Goal: Transaction & Acquisition: Purchase product/service

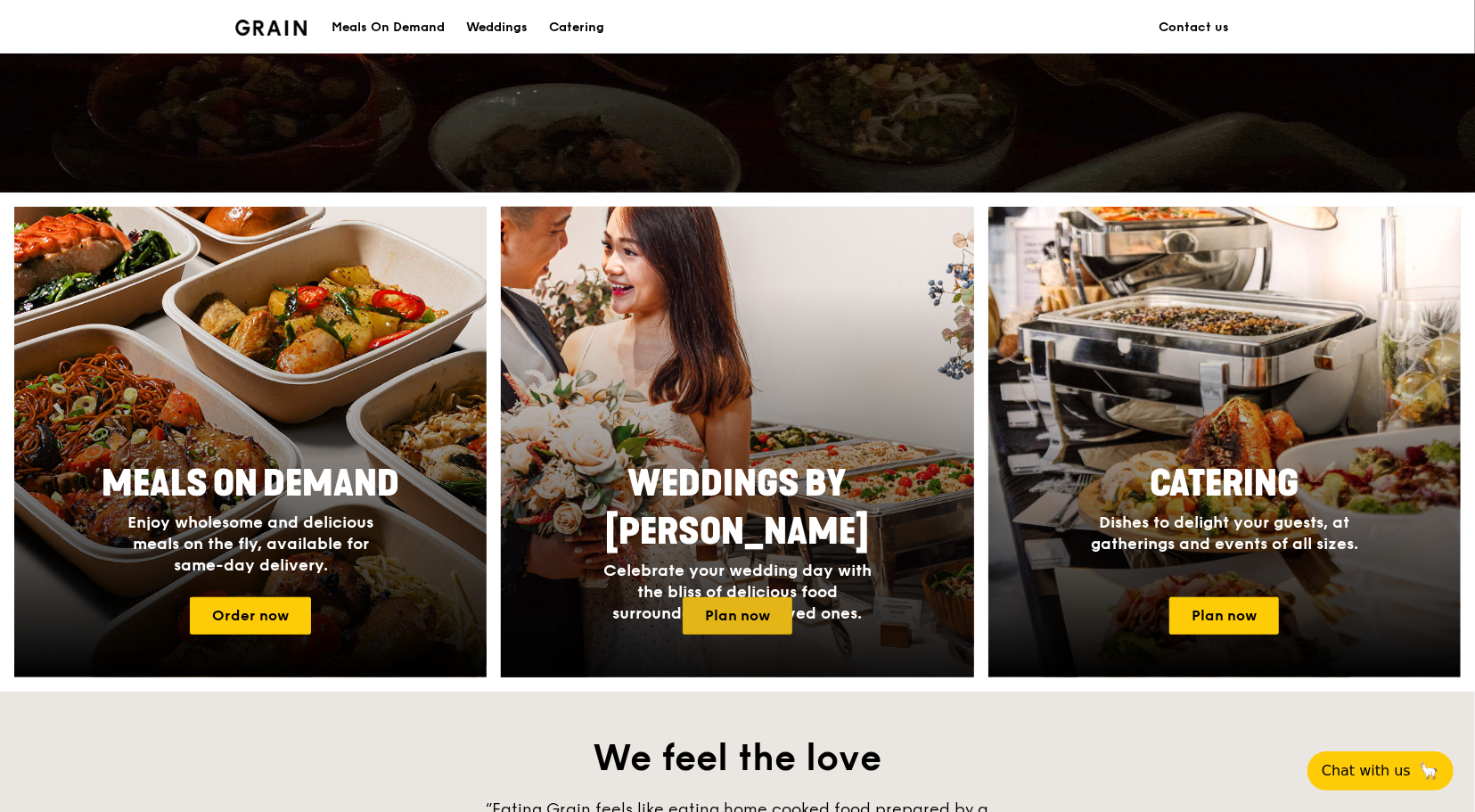
scroll to position [802, 0]
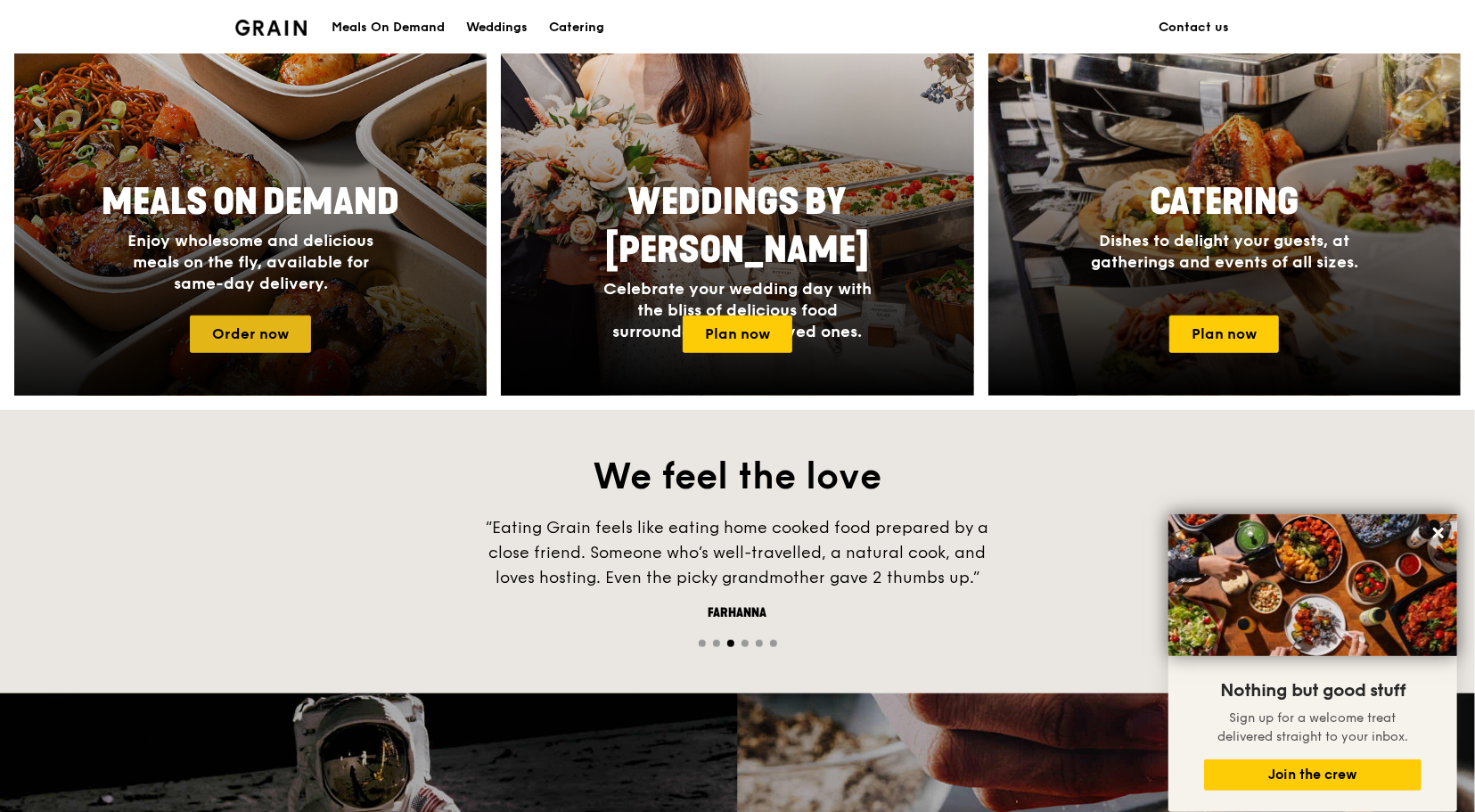
click at [219, 346] on link "Order now" at bounding box center [250, 334] width 121 height 38
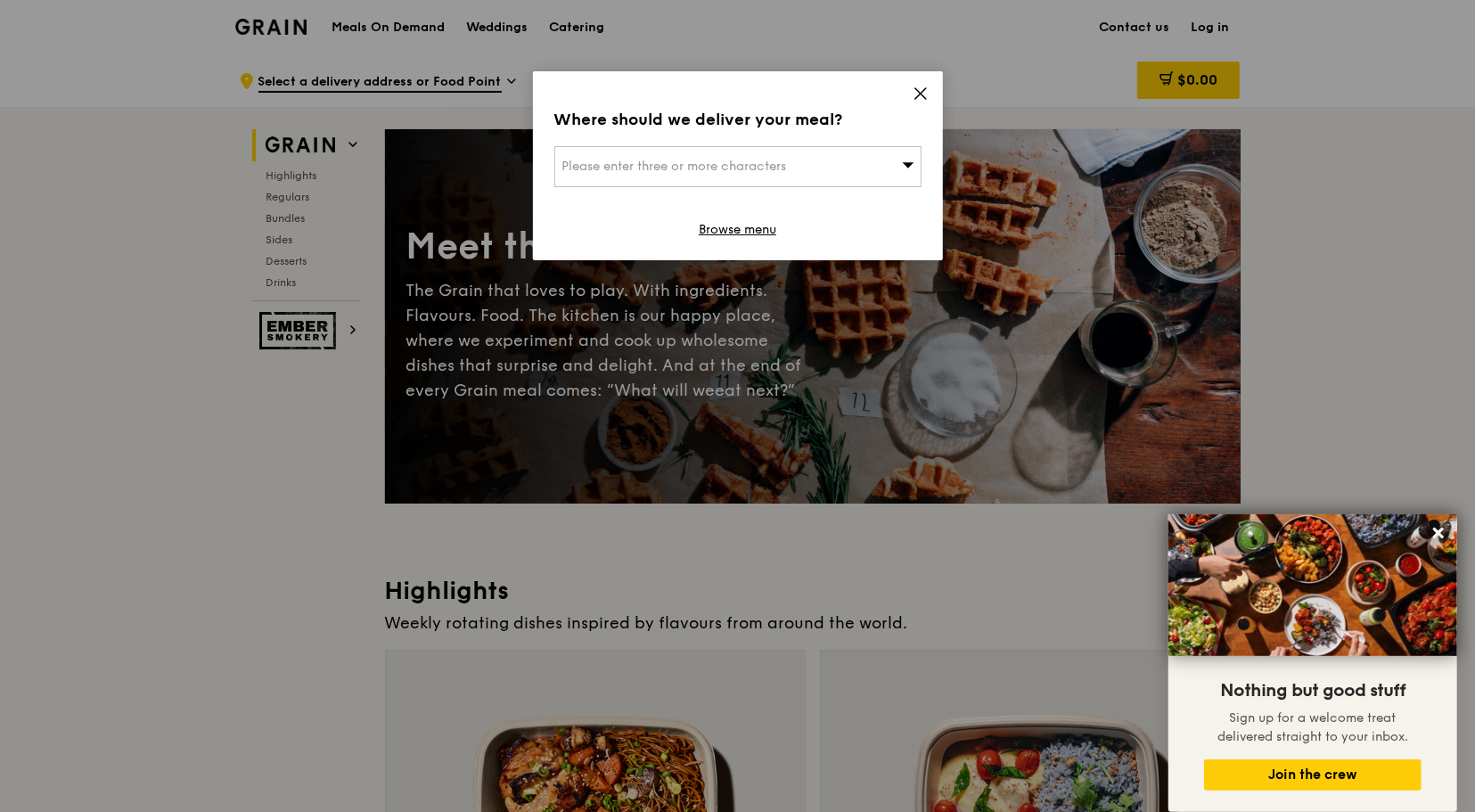
click at [858, 168] on div "Please enter three or more characters" at bounding box center [738, 167] width 367 height 41
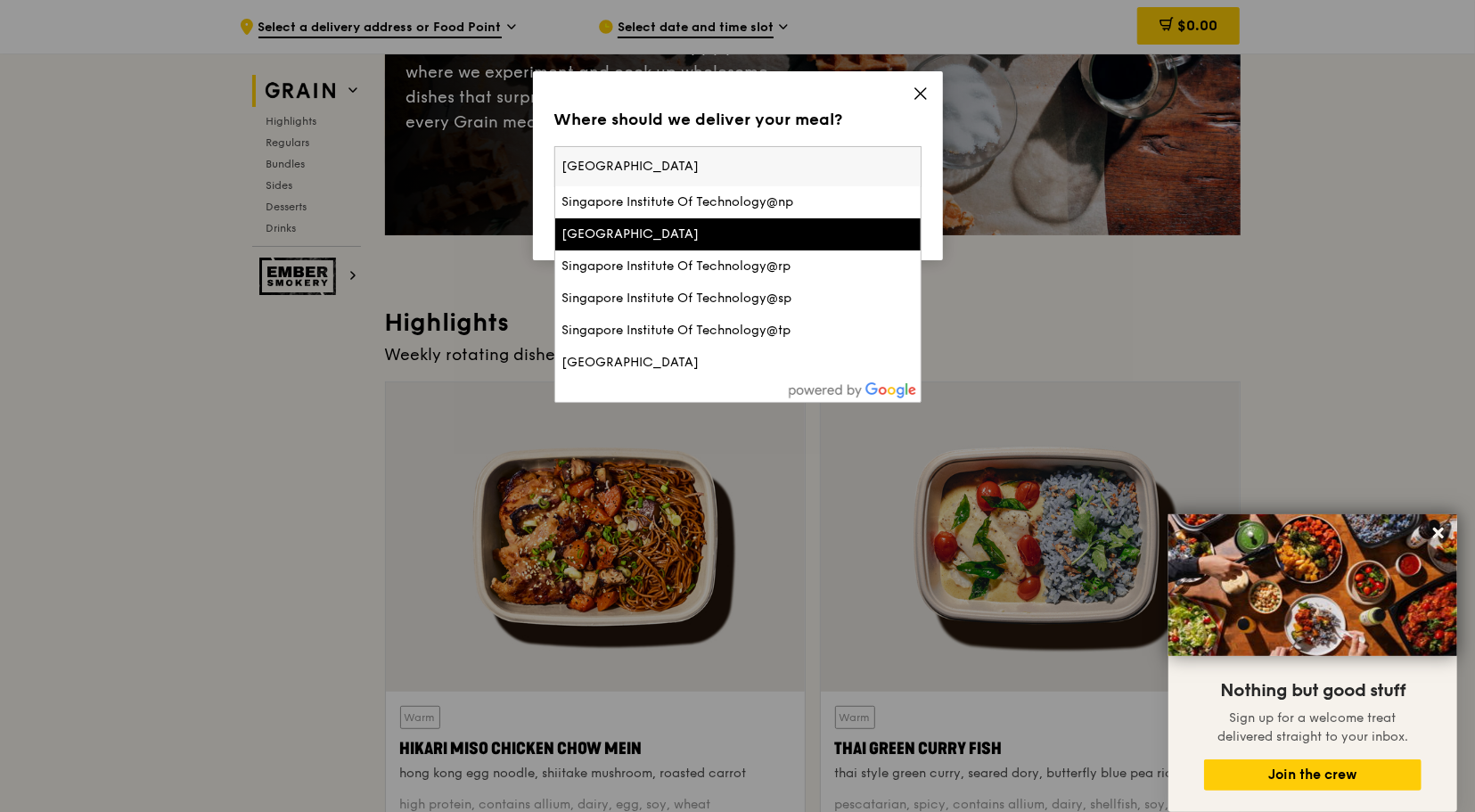
scroll to position [535, 0]
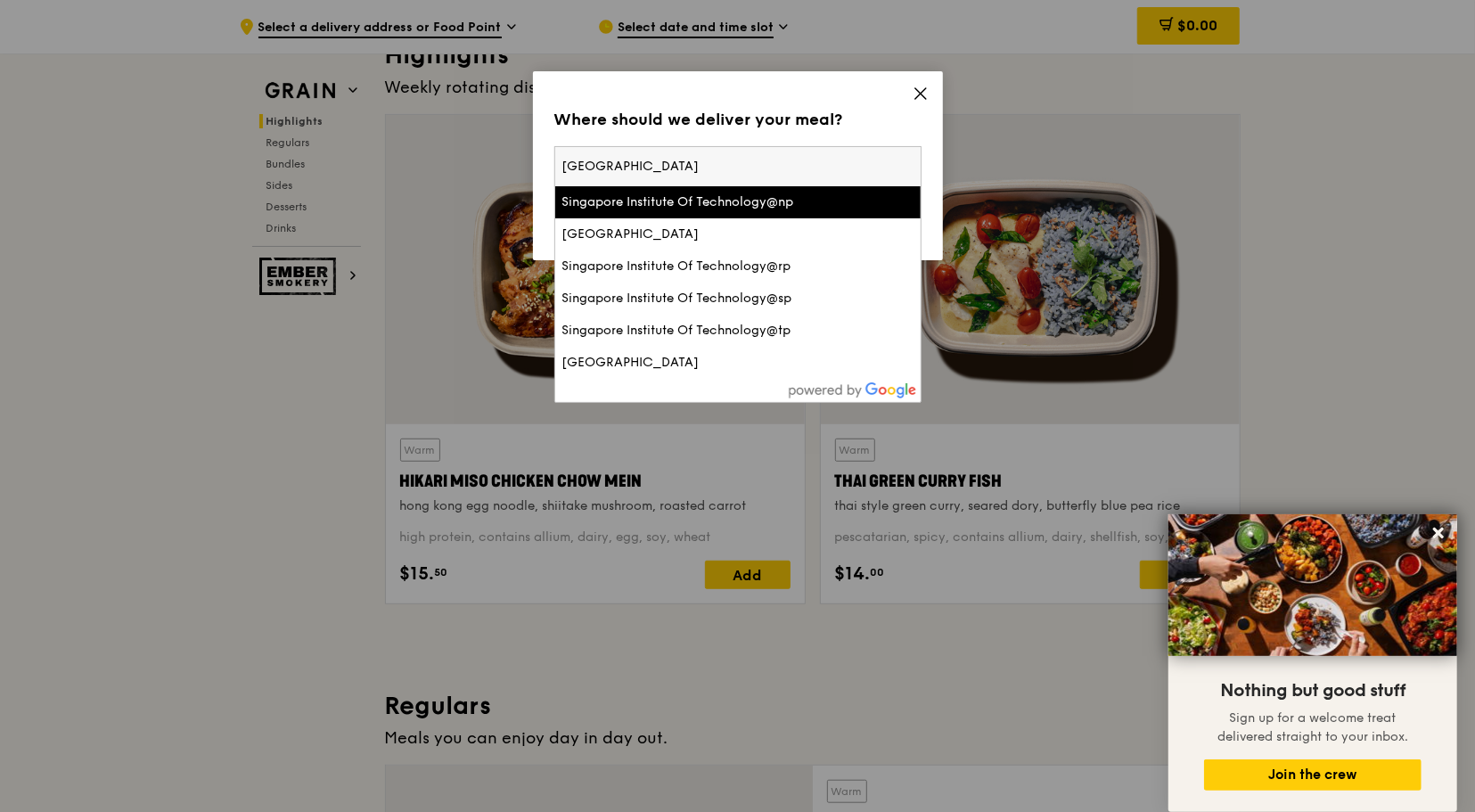
type input "singhealth tower SGH"
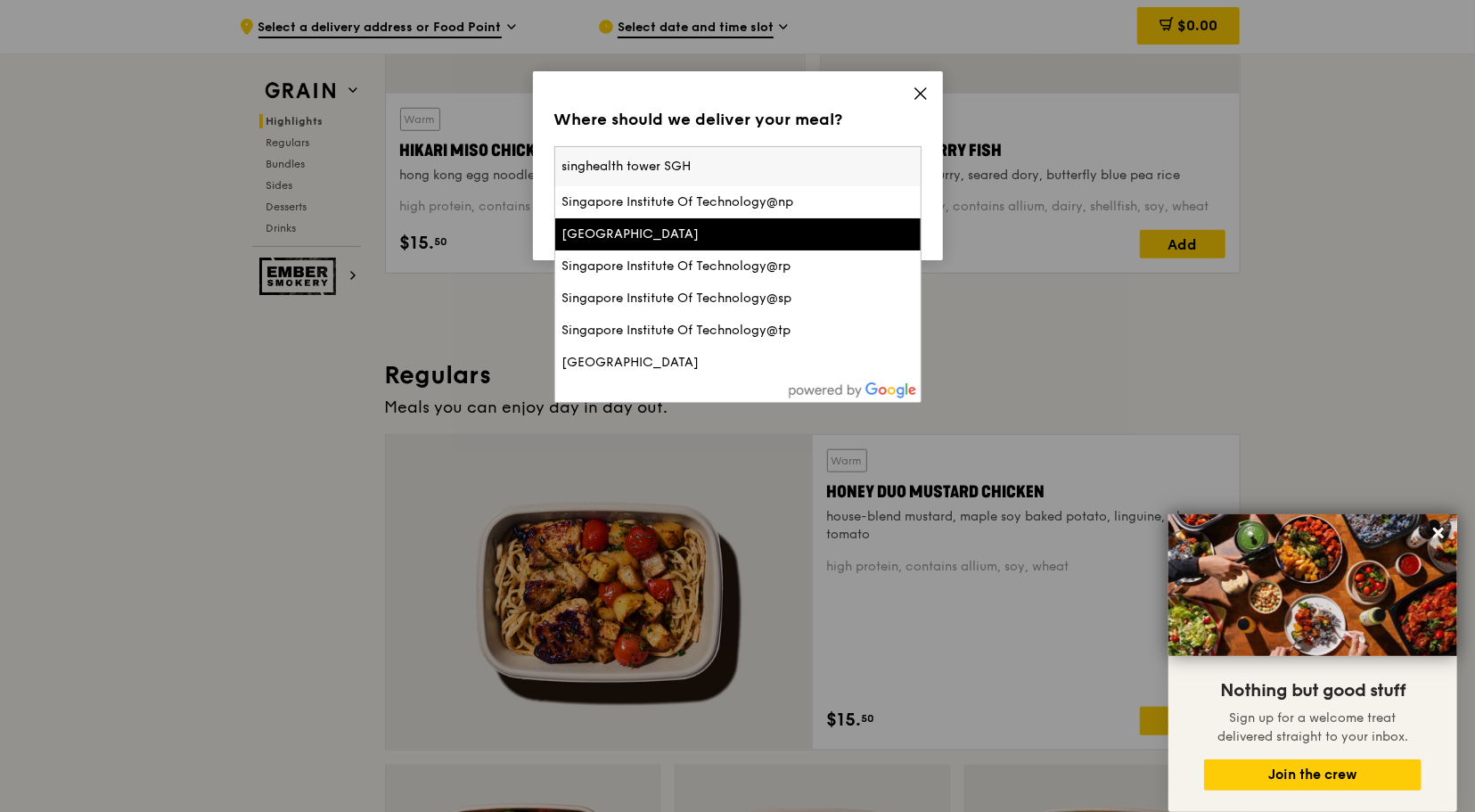
scroll to position [892, 0]
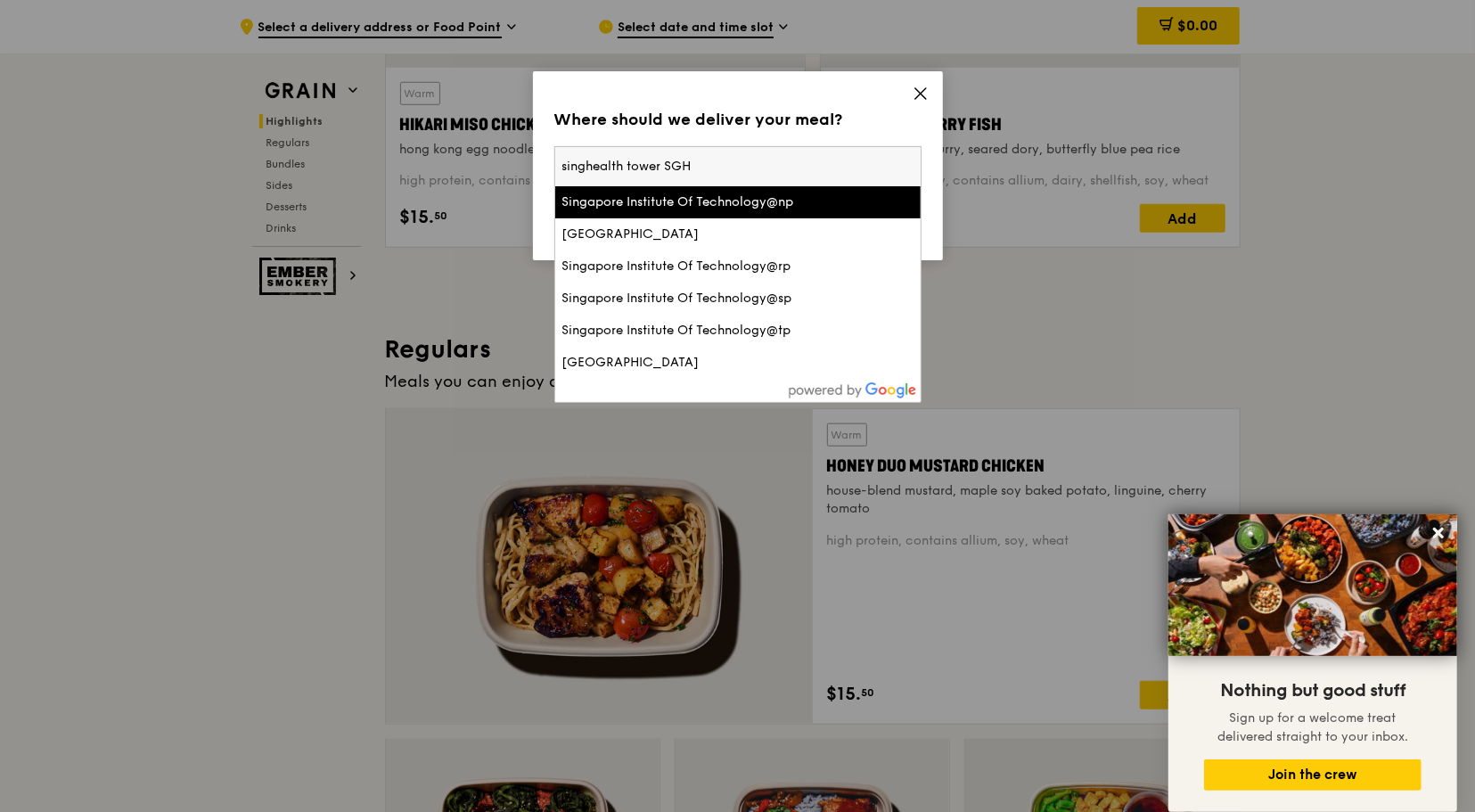
drag, startPoint x: 742, startPoint y: 157, endPoint x: 504, endPoint y: 155, distance: 238.0
click at [504, 155] on div "Where should we deliver your meal? Please enter three or more characters [GEOGR…" at bounding box center [737, 406] width 1475 height 812
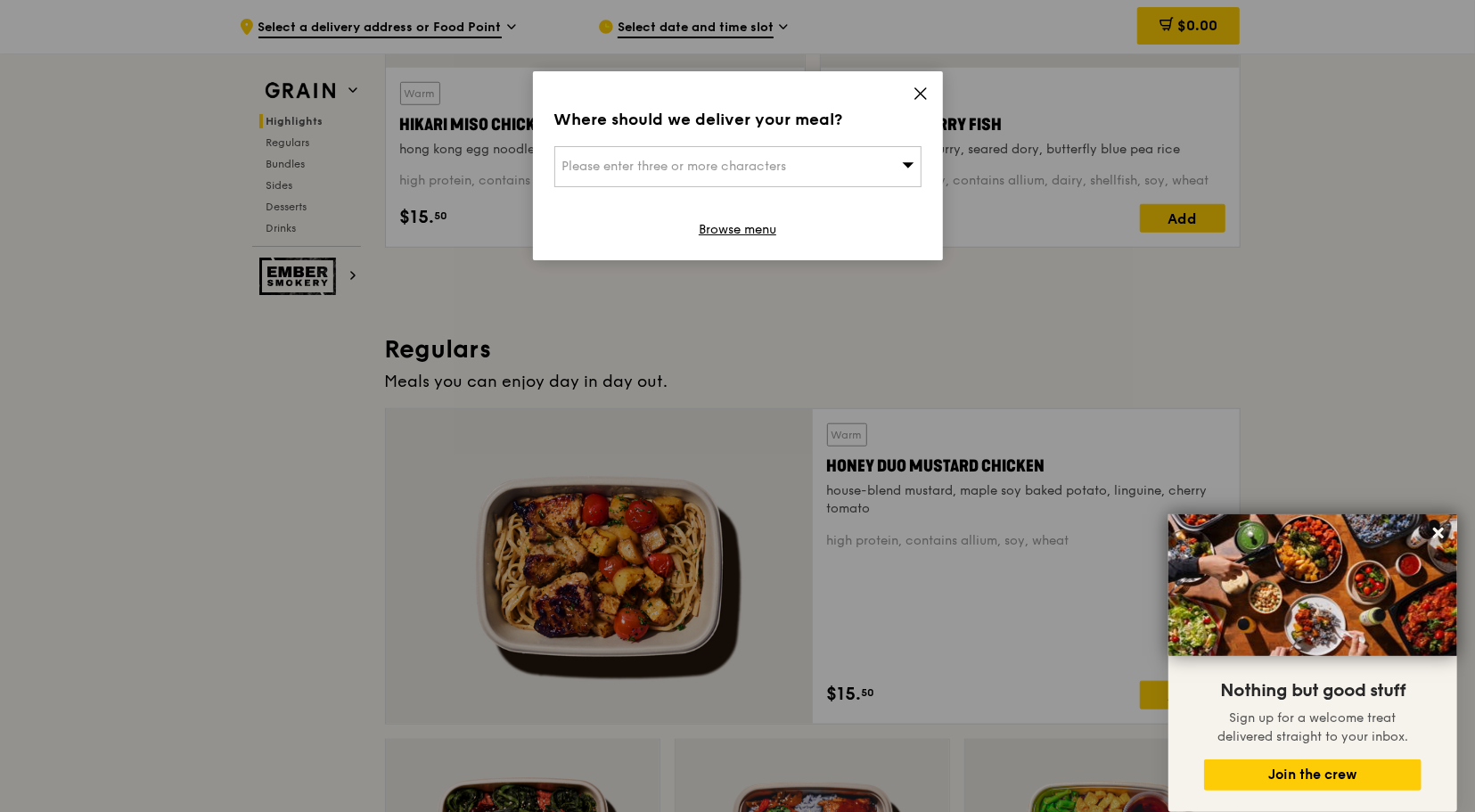
click at [625, 159] on span "Please enter three or more characters" at bounding box center [674, 166] width 224 height 16
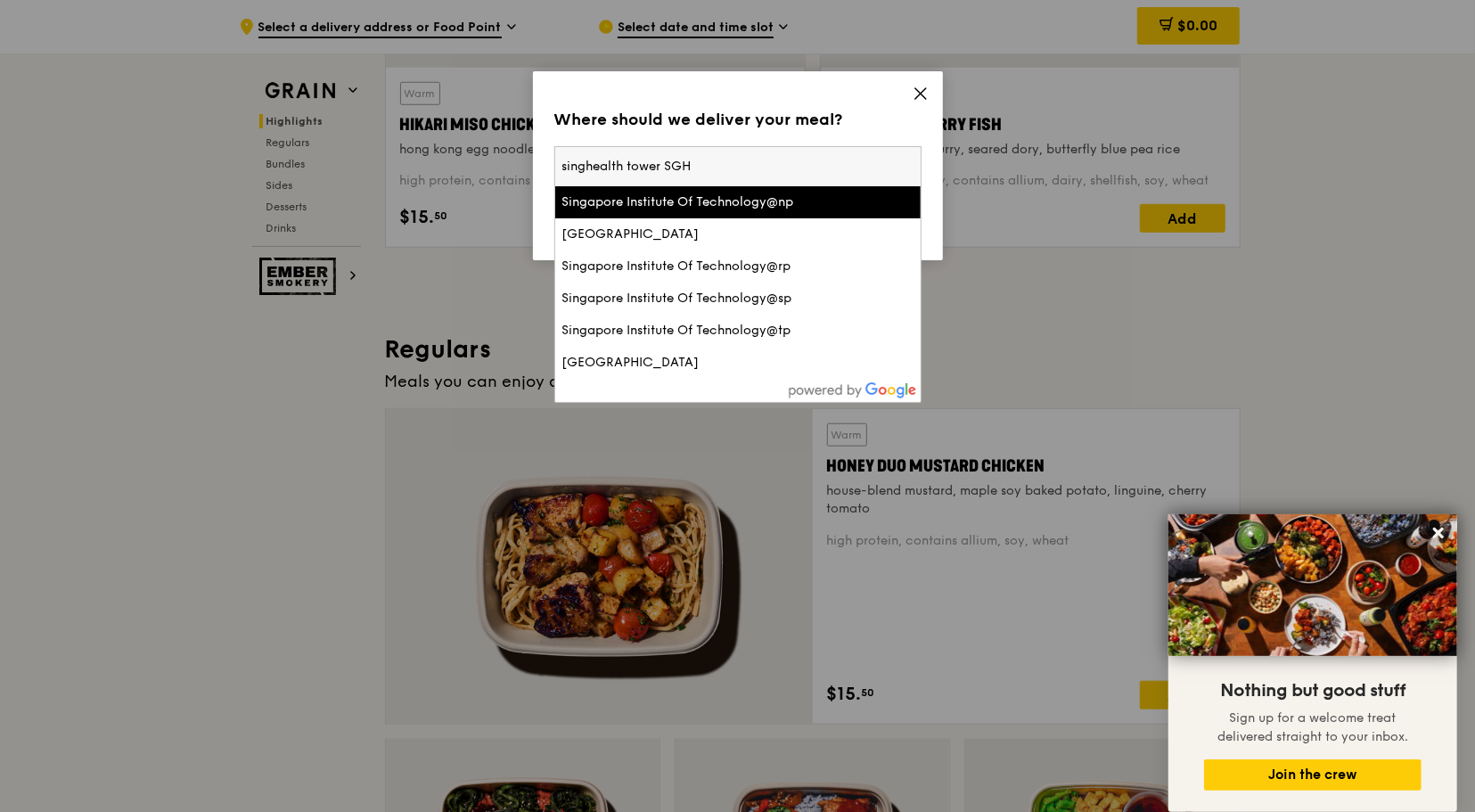
drag, startPoint x: 754, startPoint y: 166, endPoint x: 496, endPoint y: 179, distance: 258.3
click at [496, 179] on div "Where should we deliver your meal? Please enter three or more characters [GEOGR…" at bounding box center [737, 406] width 1475 height 812
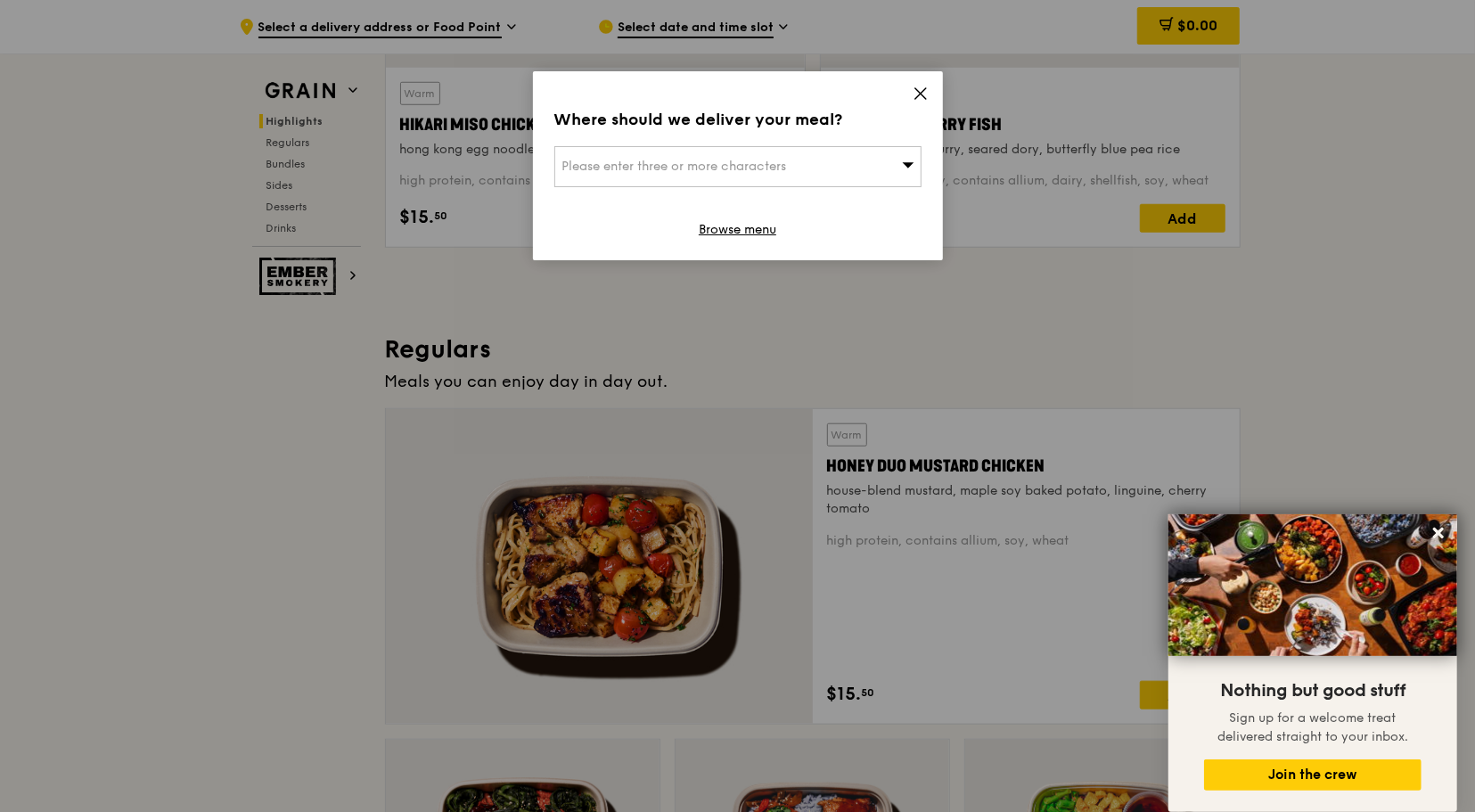
click at [845, 164] on div "Please enter three or more characters" at bounding box center [738, 167] width 367 height 41
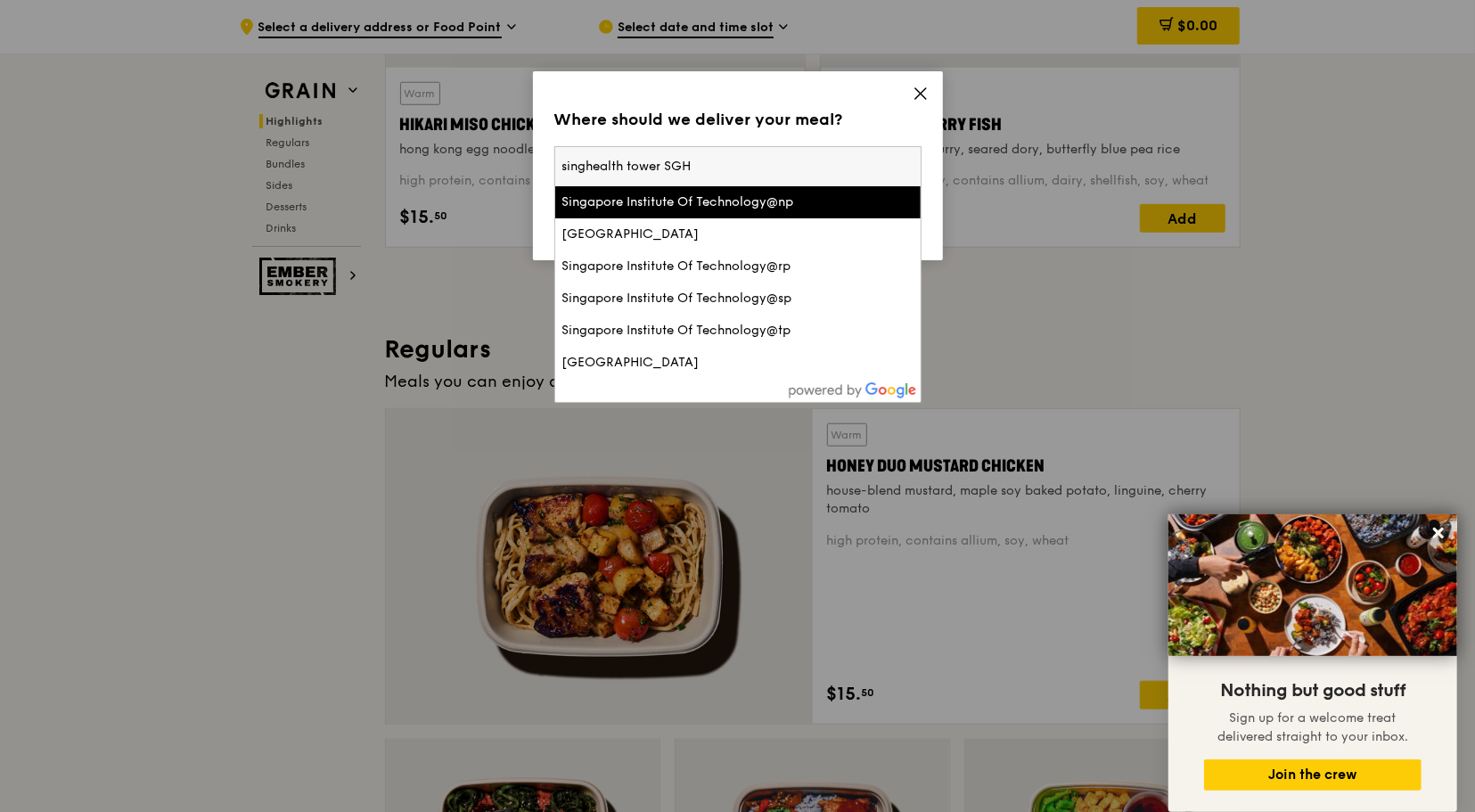
drag, startPoint x: 666, startPoint y: 164, endPoint x: 527, endPoint y: 168, distance: 139.1
click at [528, 168] on div "Where should we deliver your meal? Please enter three or more characters [GEOGR…" at bounding box center [737, 406] width 1475 height 812
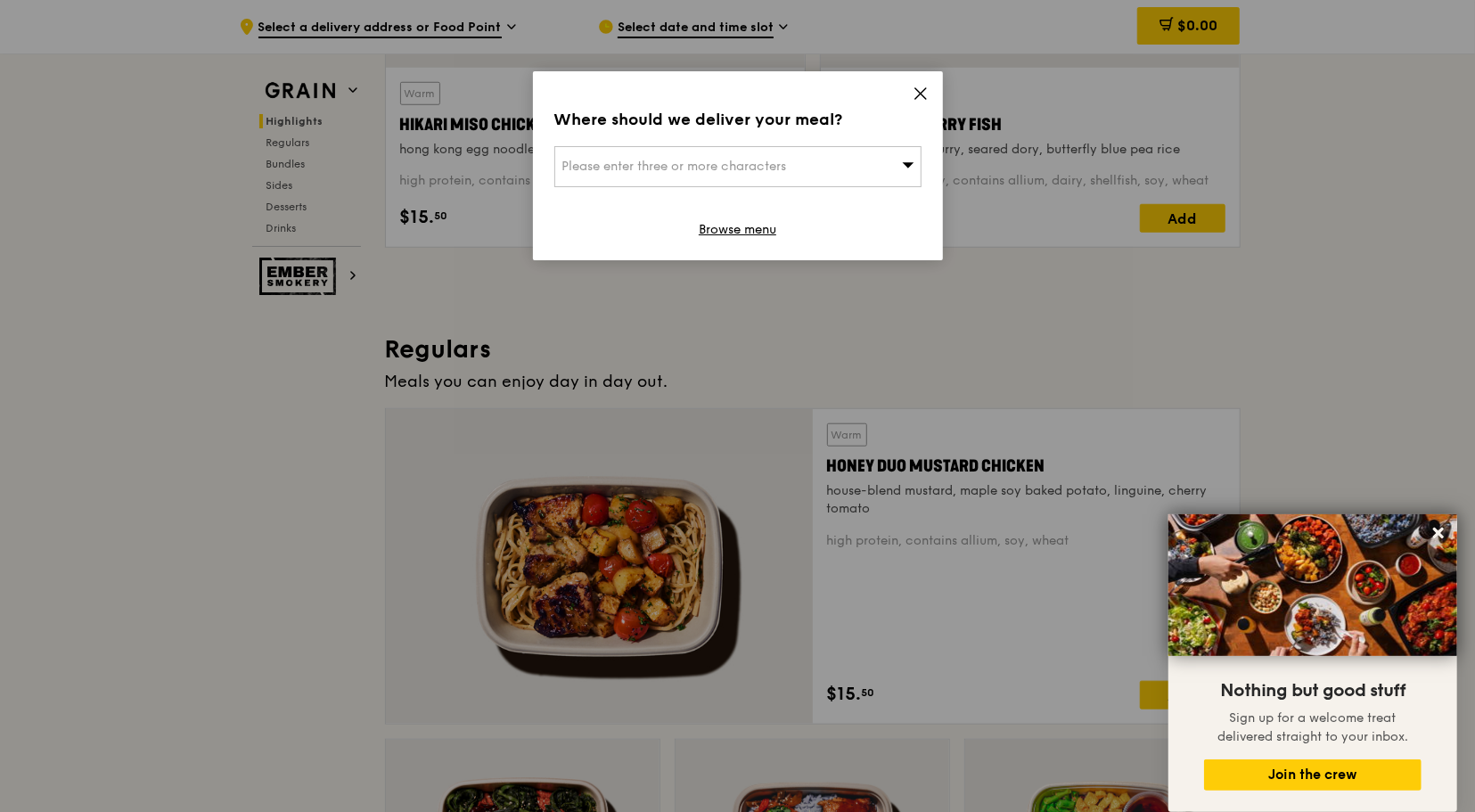
click at [710, 158] on span "Please enter three or more characters" at bounding box center [674, 166] width 224 height 16
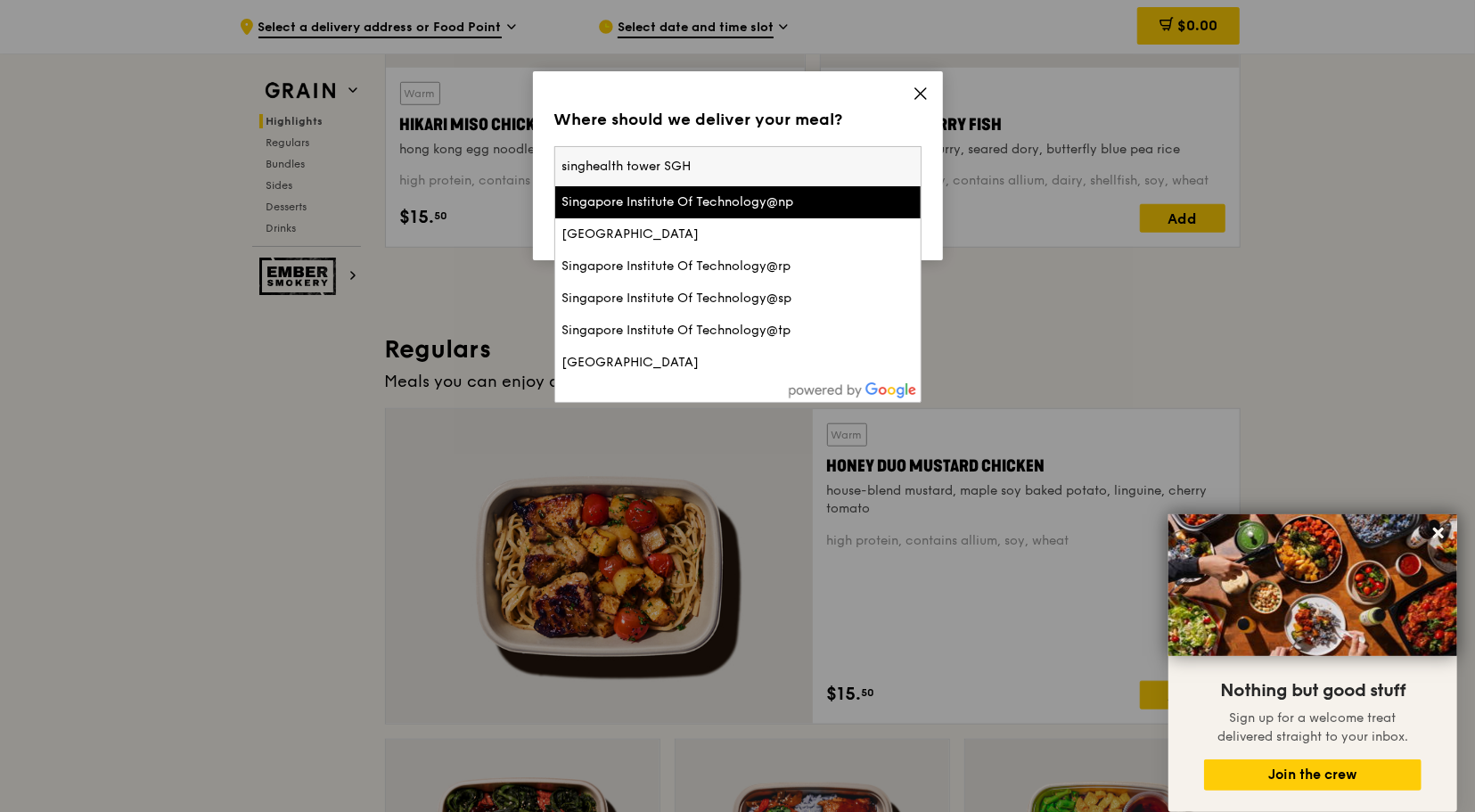
drag, startPoint x: 708, startPoint y: 170, endPoint x: 831, endPoint y: 171, distance: 123.0
click at [654, 170] on input "singhealth tower SGH" at bounding box center [738, 167] width 365 height 39
click at [907, 165] on input "singhealth tower SGH" at bounding box center [738, 167] width 365 height 39
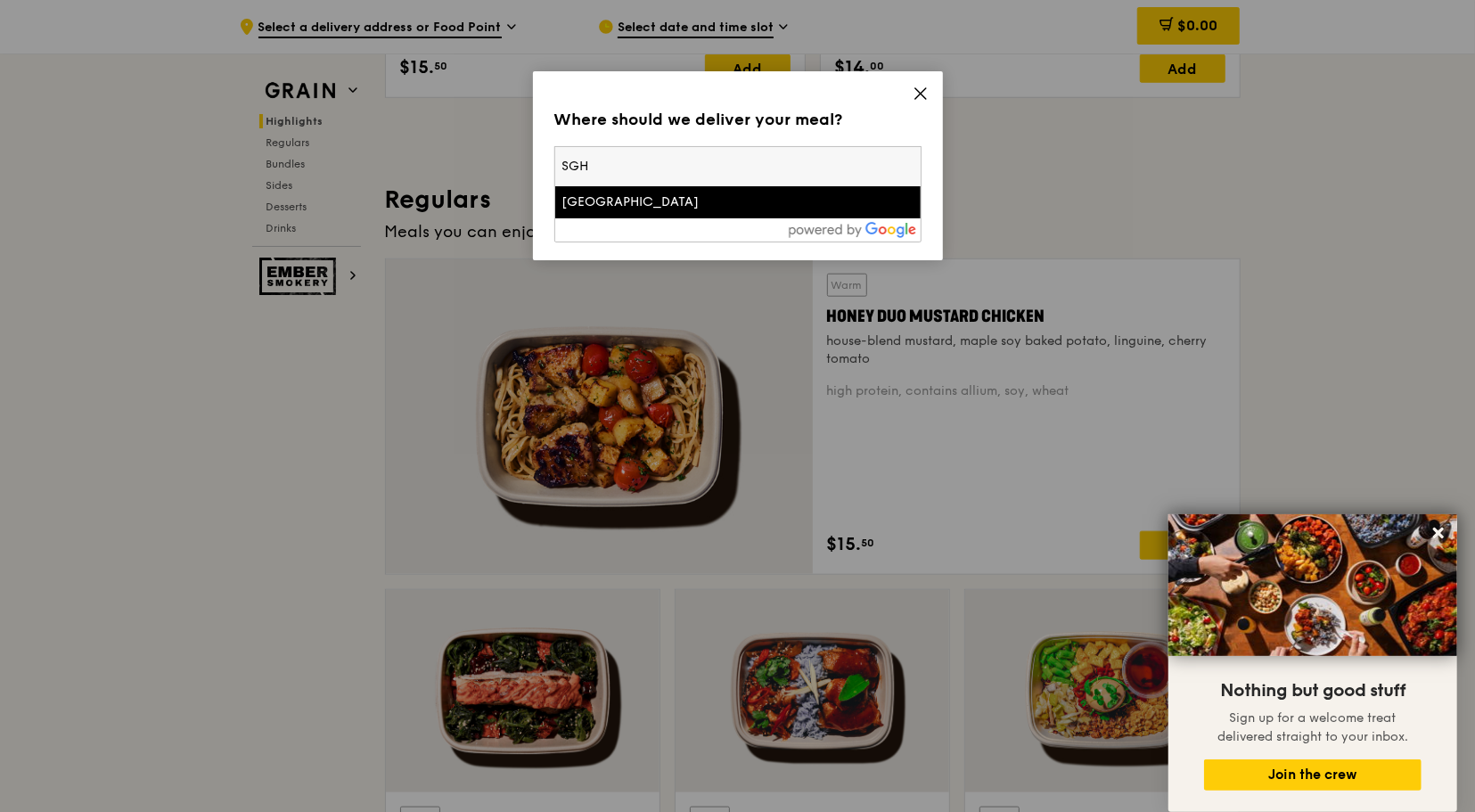
scroll to position [1069, 0]
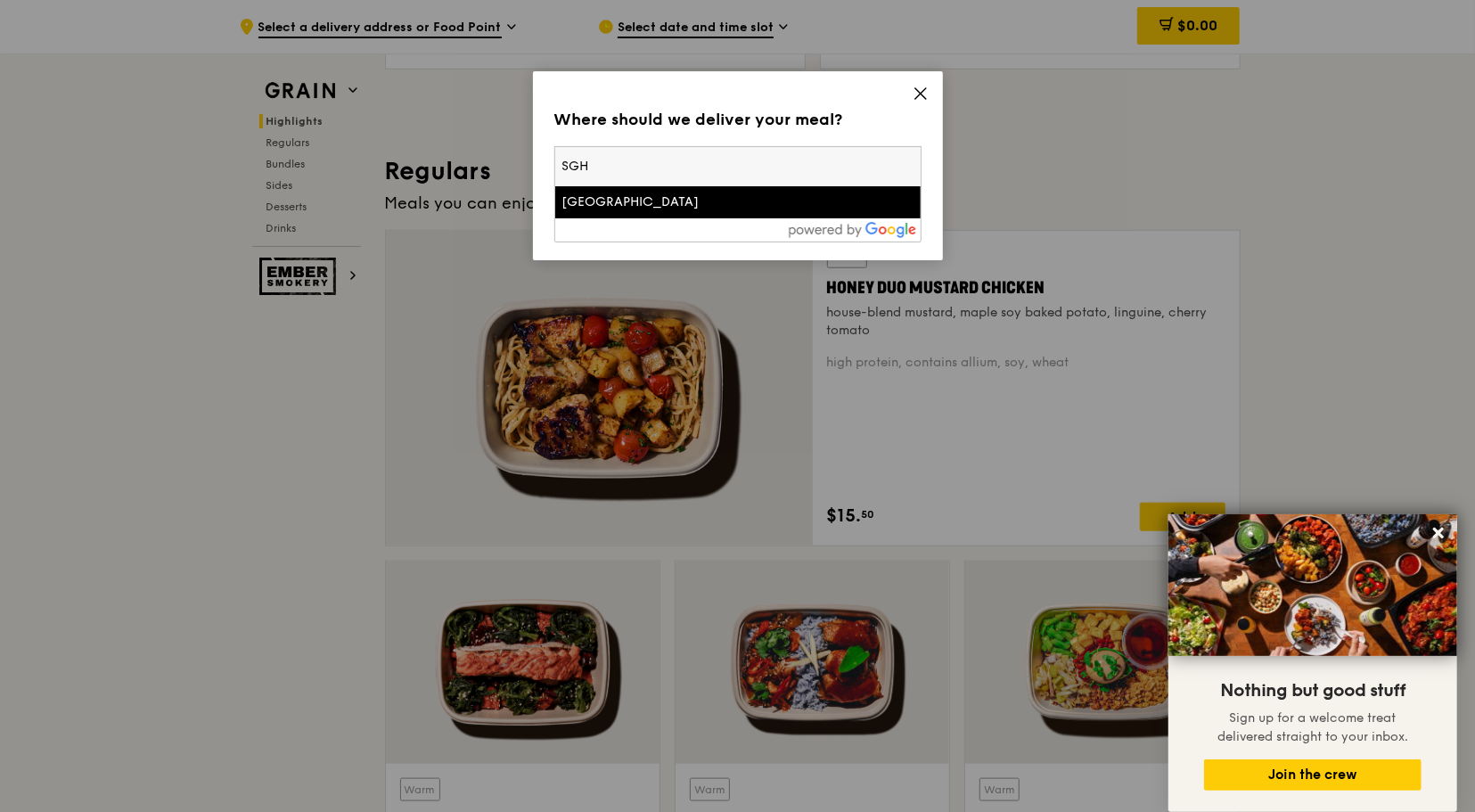
drag, startPoint x: 627, startPoint y: 169, endPoint x: 573, endPoint y: 169, distance: 54.0
click at [573, 169] on input "SGH" at bounding box center [738, 167] width 365 height 39
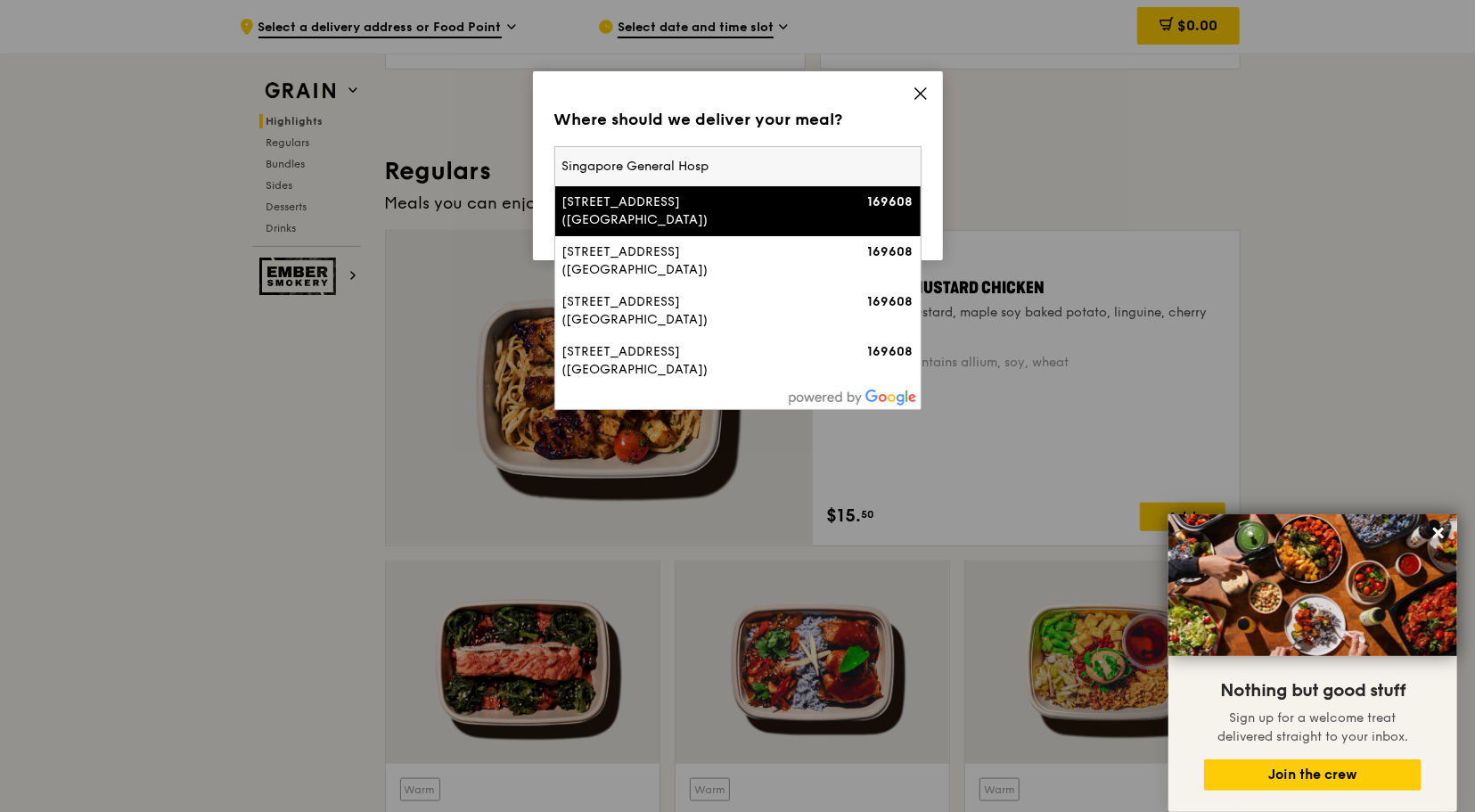
type input "Singapore General Hosp"
click at [636, 219] on div "[STREET_ADDRESS] ([GEOGRAPHIC_DATA])" at bounding box center [694, 211] width 264 height 36
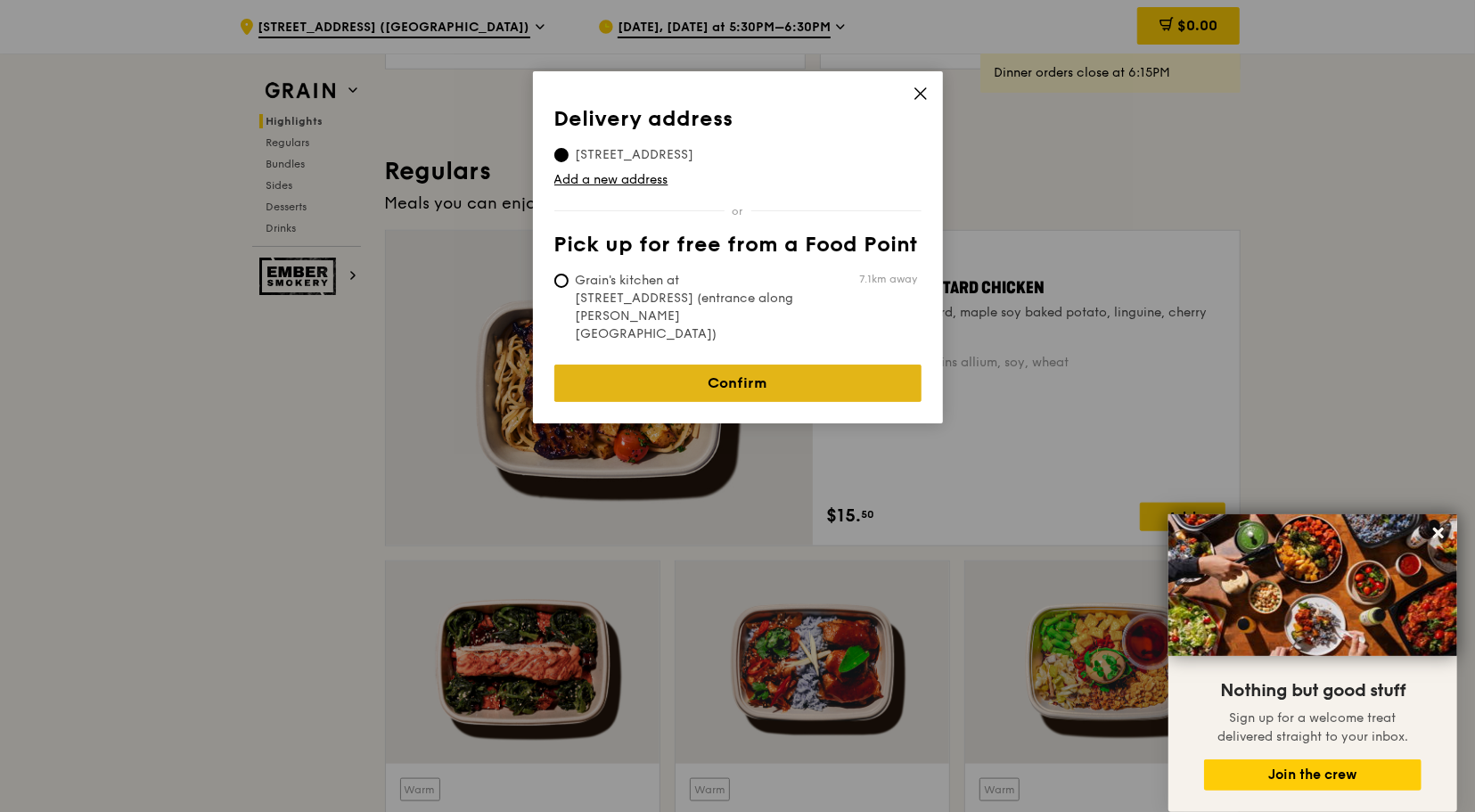
click at [864, 367] on link "Confirm" at bounding box center [738, 383] width 367 height 38
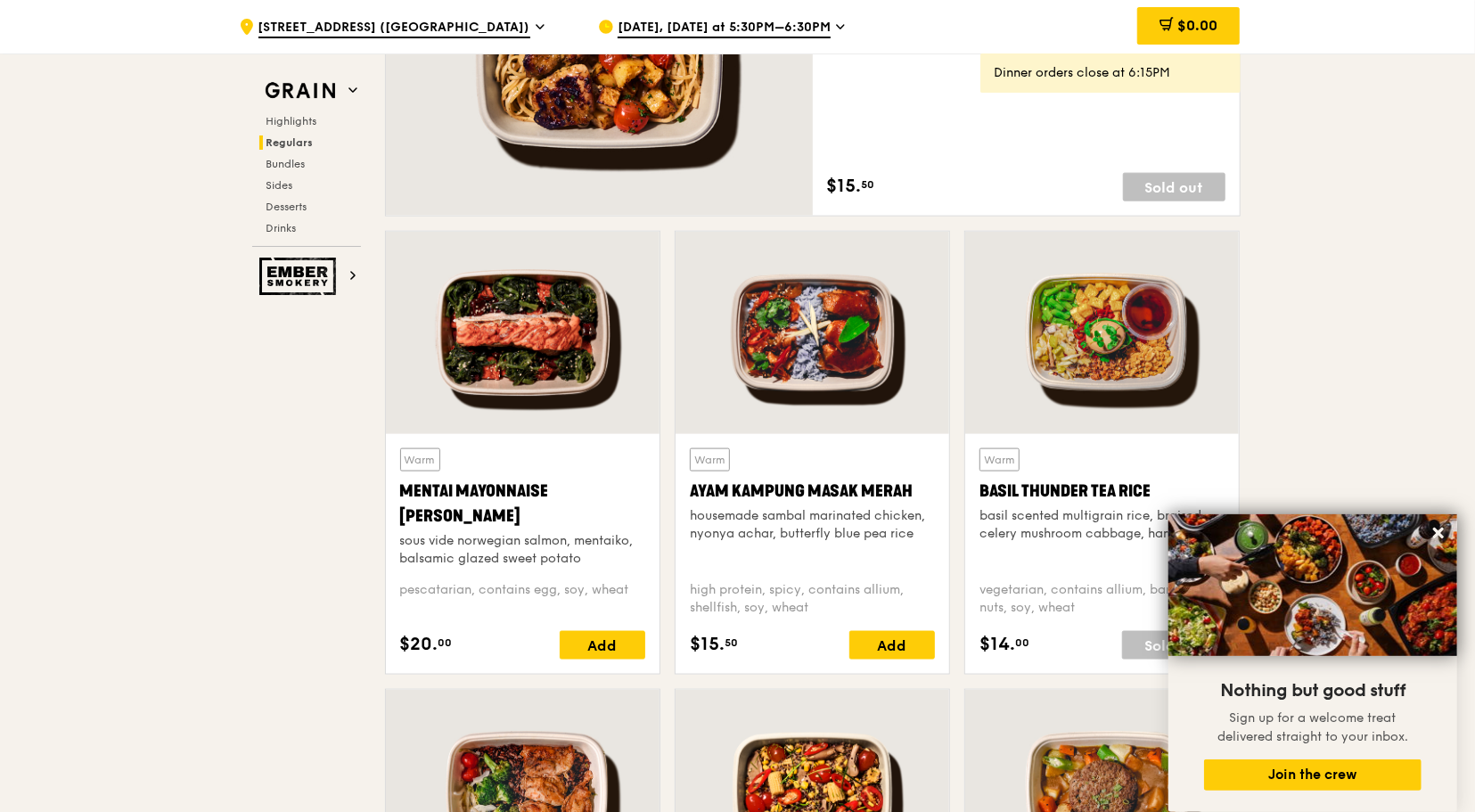
scroll to position [1328, 0]
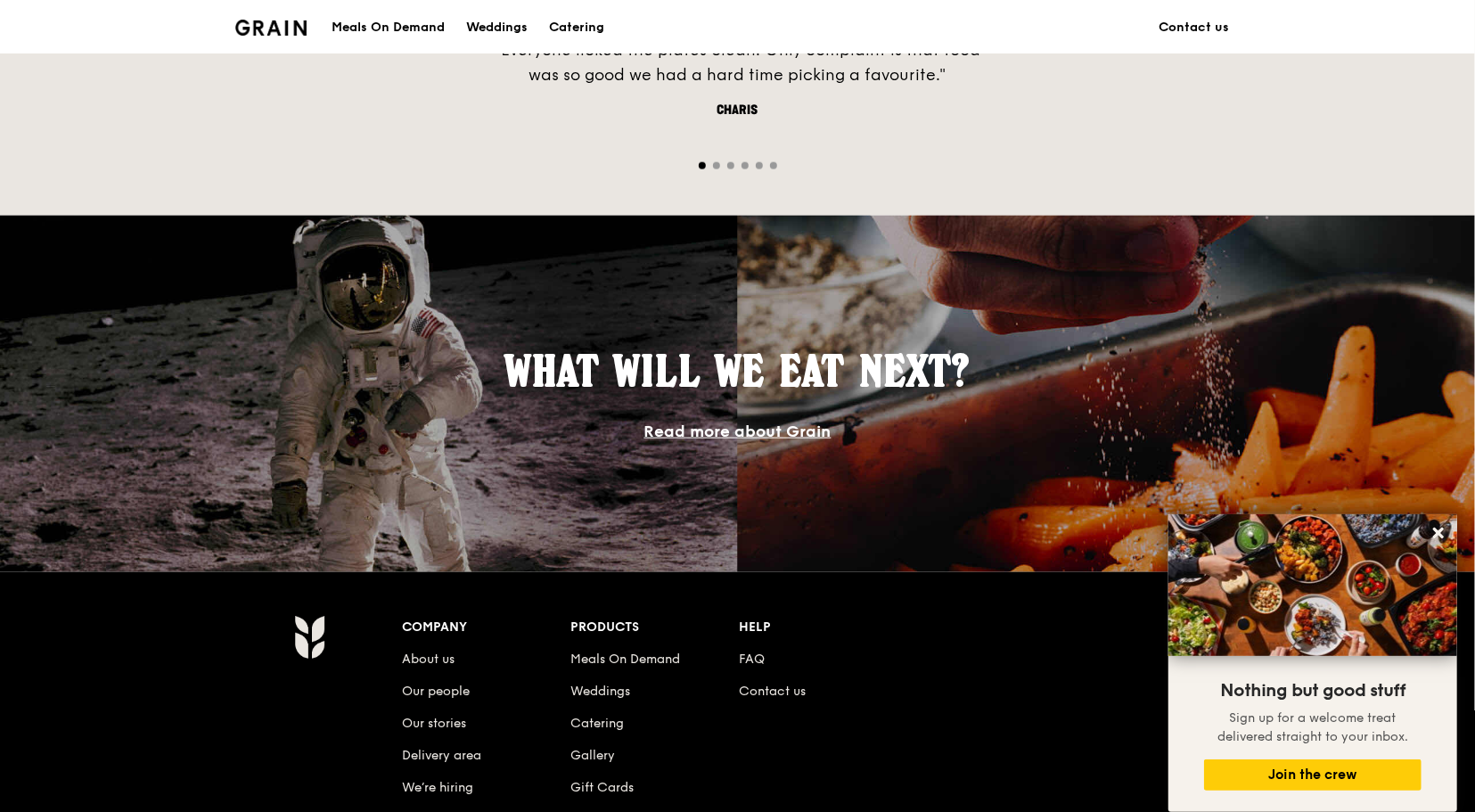
scroll to position [802, 0]
